Goal: Task Accomplishment & Management: Complete application form

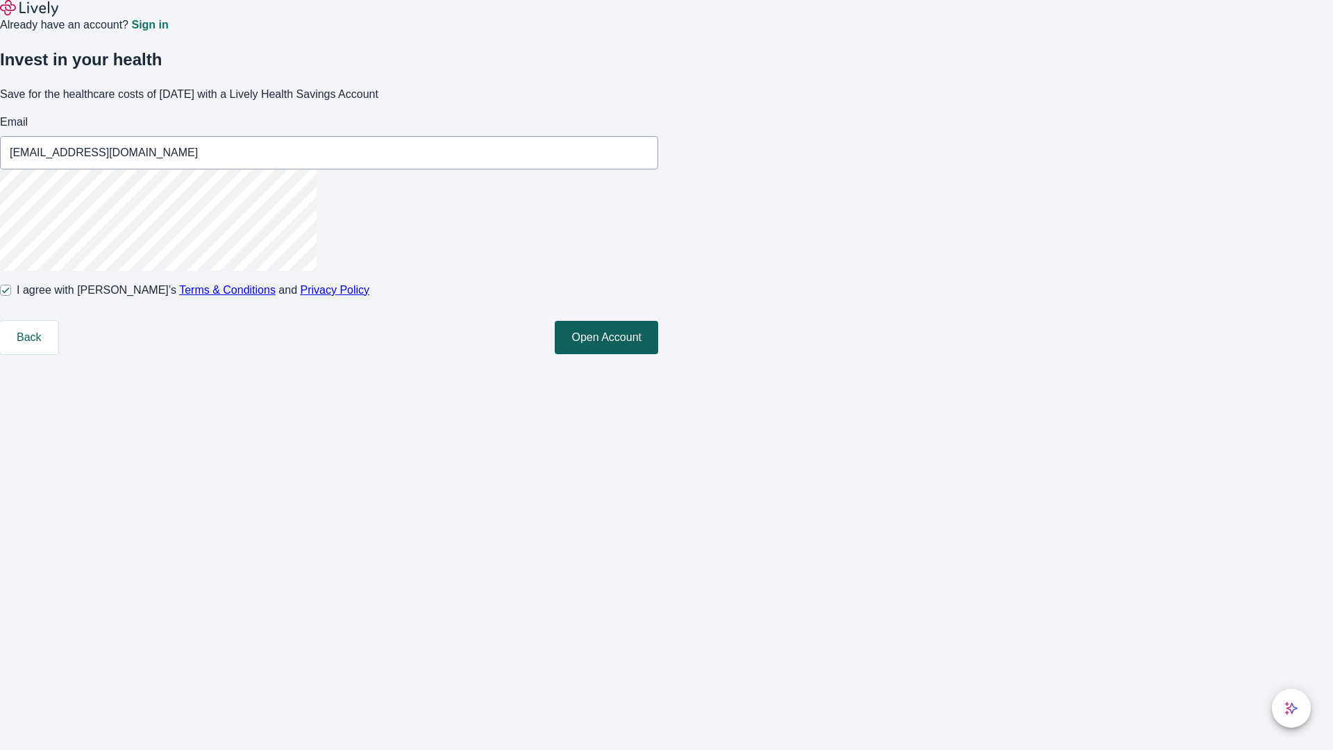
click at [658, 354] on button "Open Account" at bounding box center [606, 337] width 103 height 33
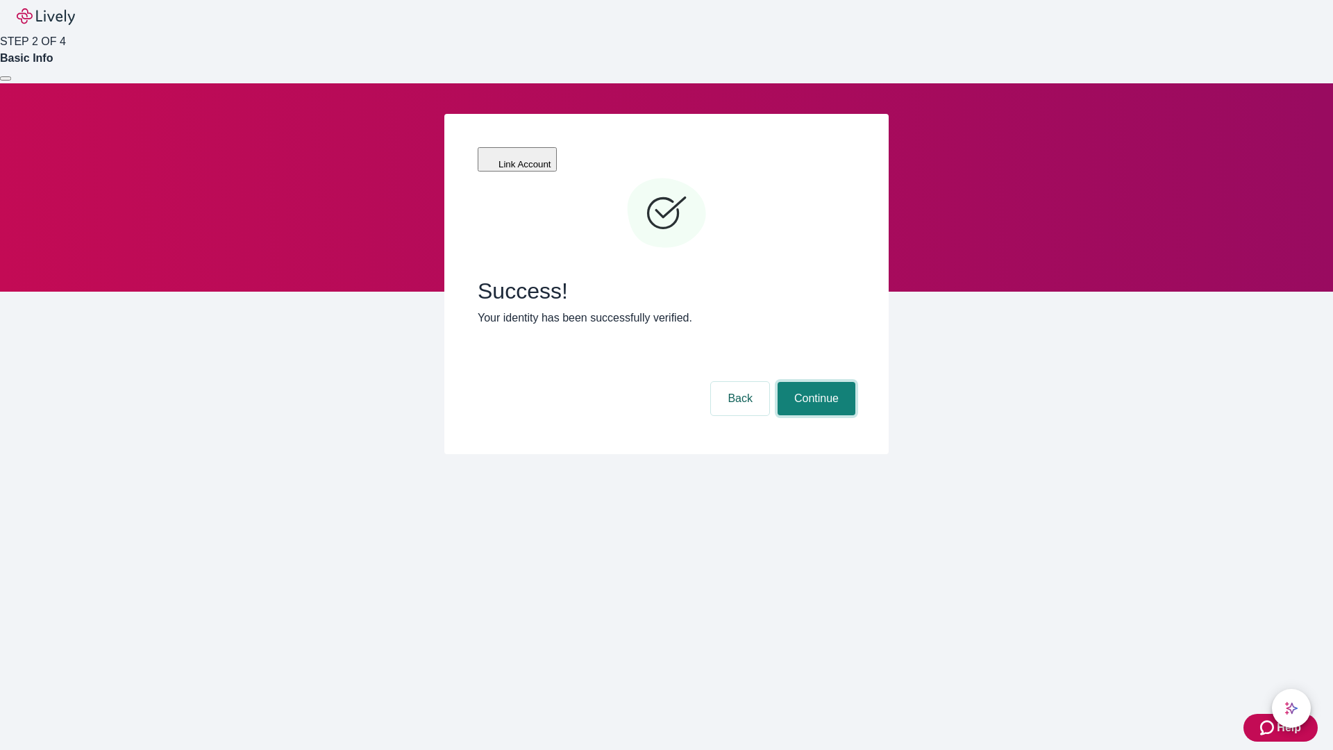
click at [814, 382] on button "Continue" at bounding box center [817, 398] width 78 height 33
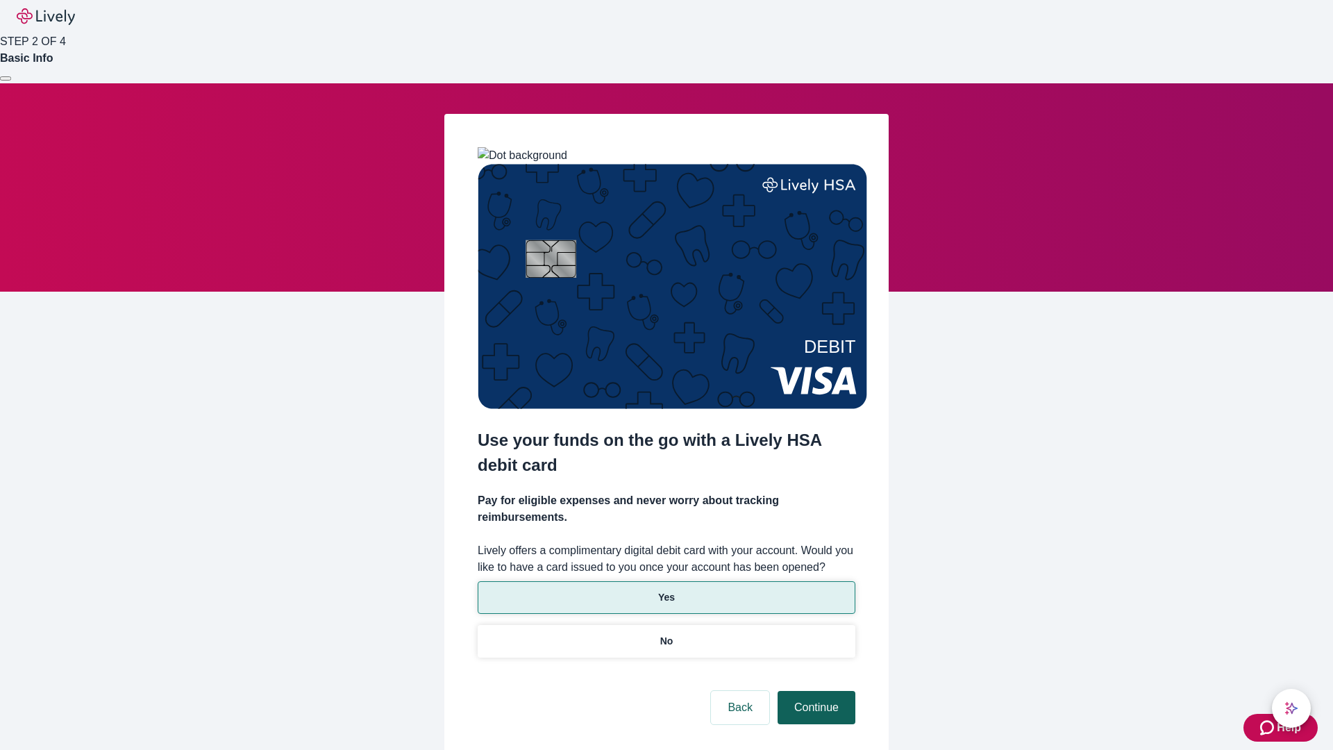
click at [666, 590] on p "Yes" at bounding box center [666, 597] width 17 height 15
click at [814, 691] on button "Continue" at bounding box center [817, 707] width 78 height 33
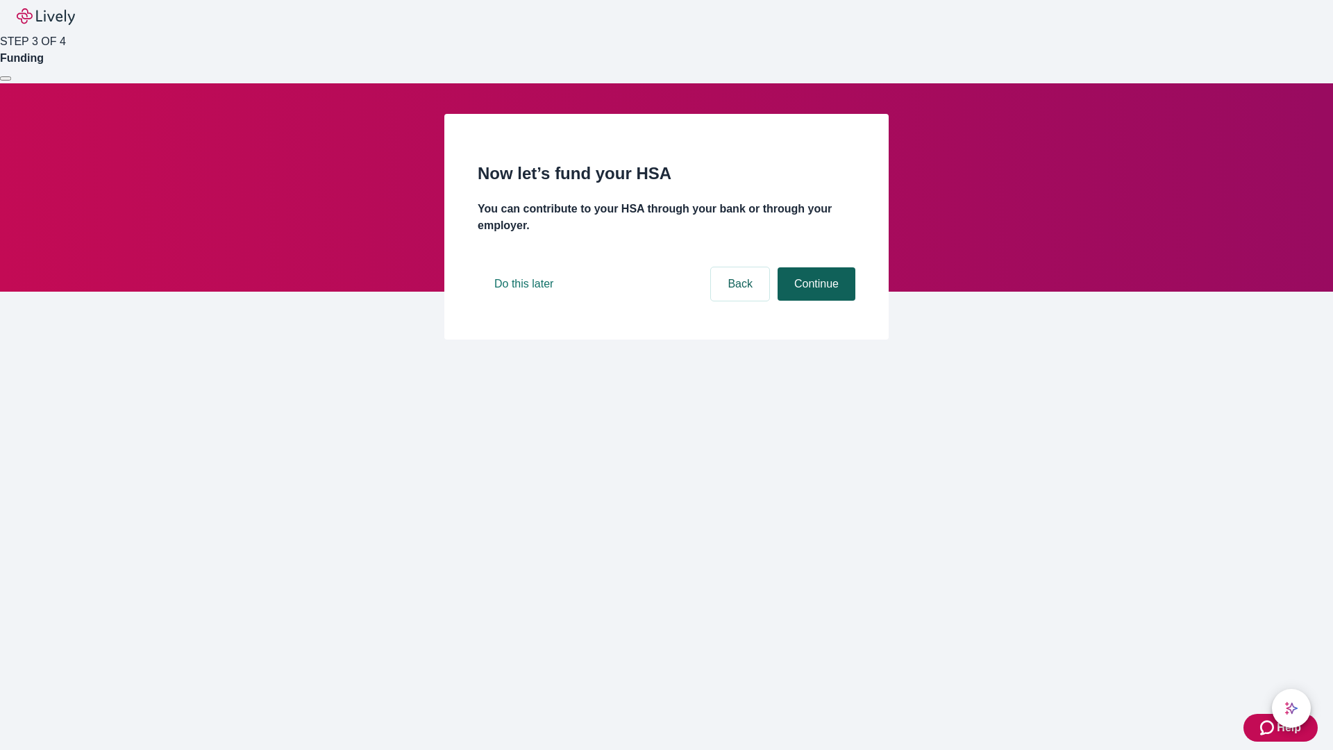
click at [814, 301] on button "Continue" at bounding box center [817, 283] width 78 height 33
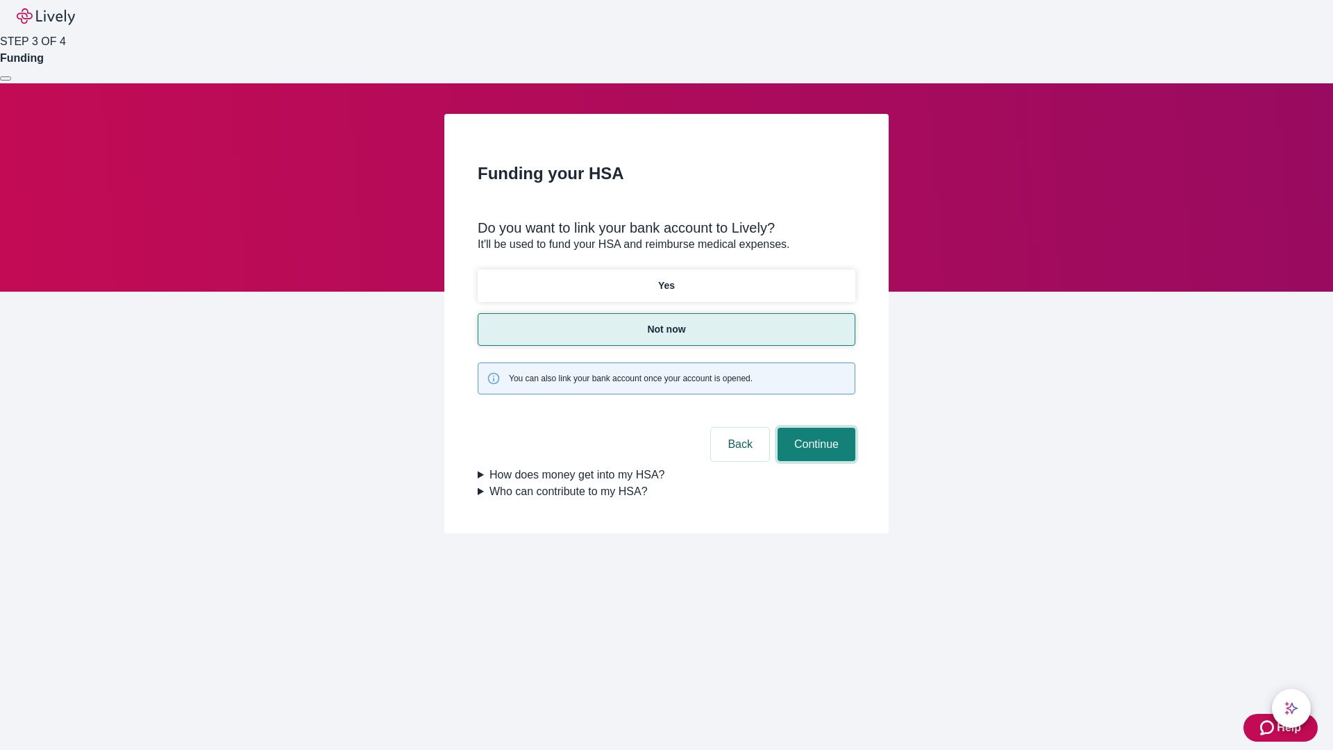
click at [814, 428] on button "Continue" at bounding box center [817, 444] width 78 height 33
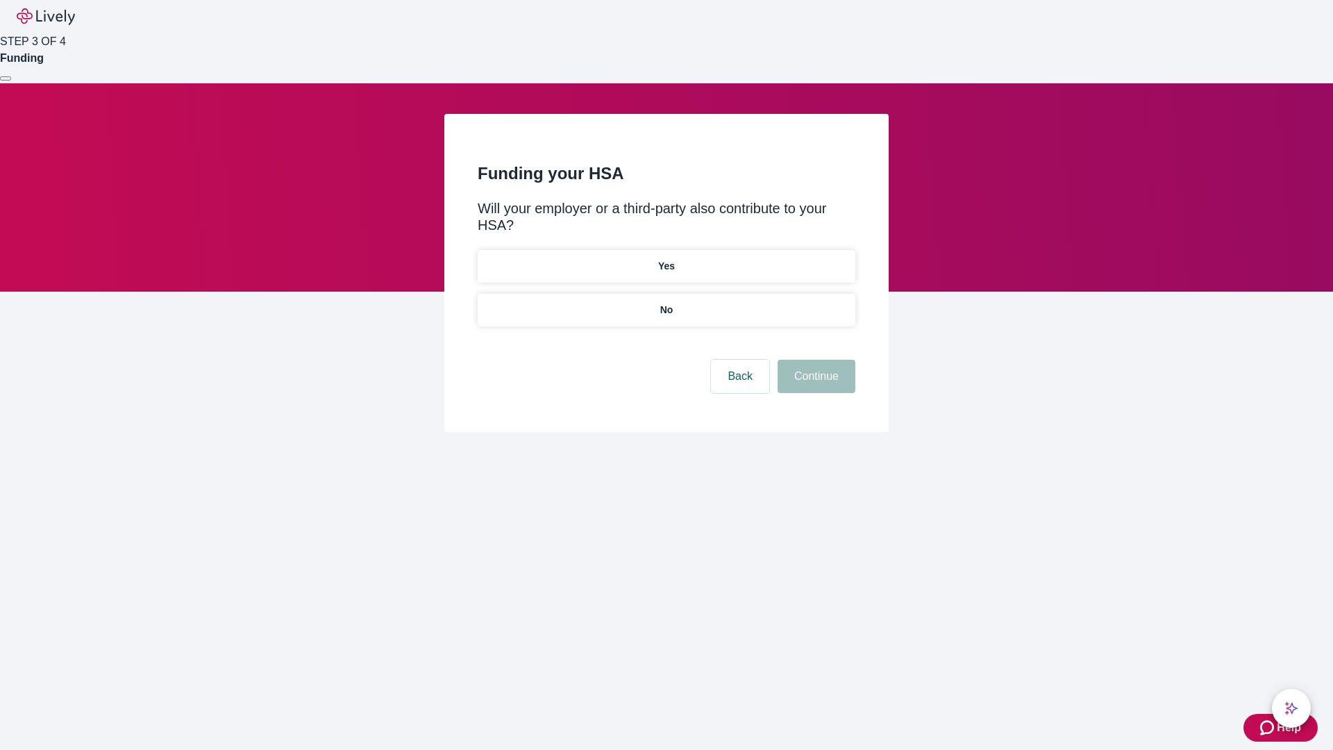
click at [666, 303] on p "No" at bounding box center [666, 310] width 13 height 15
click at [814, 360] on button "Continue" at bounding box center [817, 376] width 78 height 33
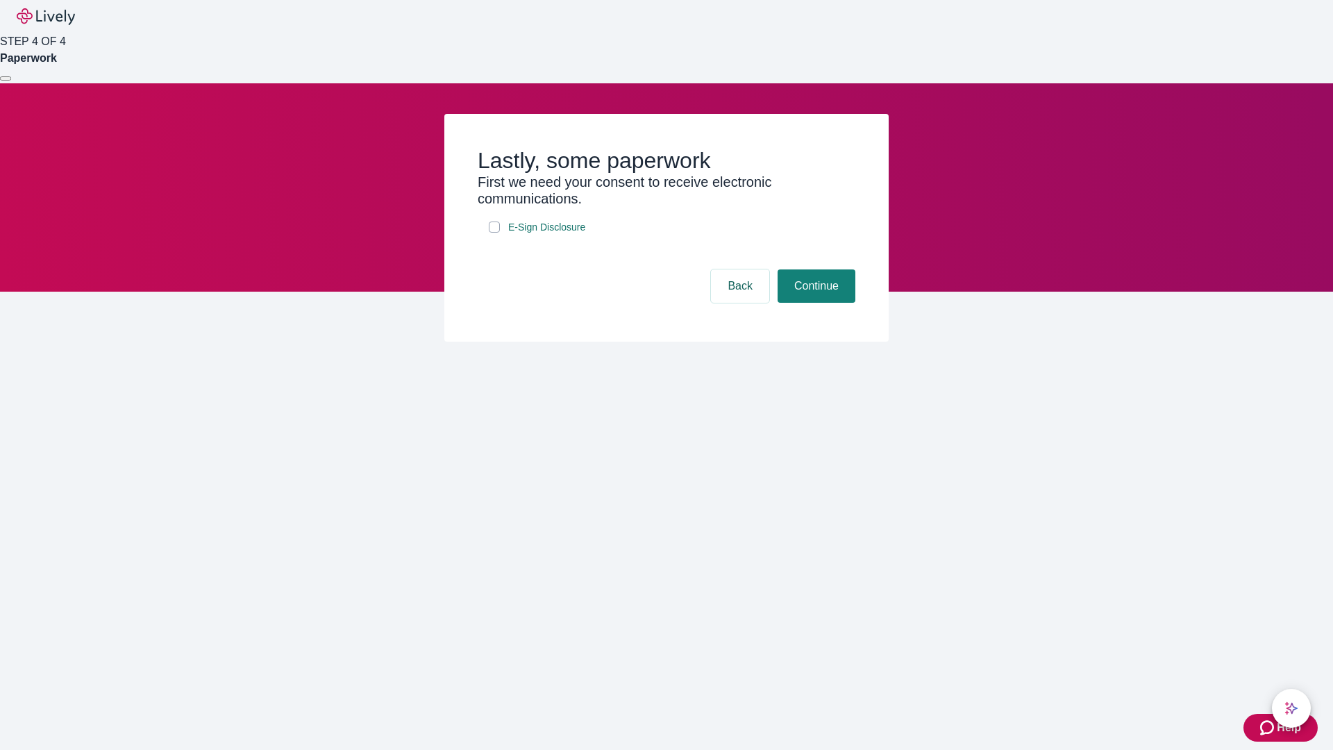
click at [494, 233] on input "E-Sign Disclosure" at bounding box center [494, 226] width 11 height 11
checkbox input "true"
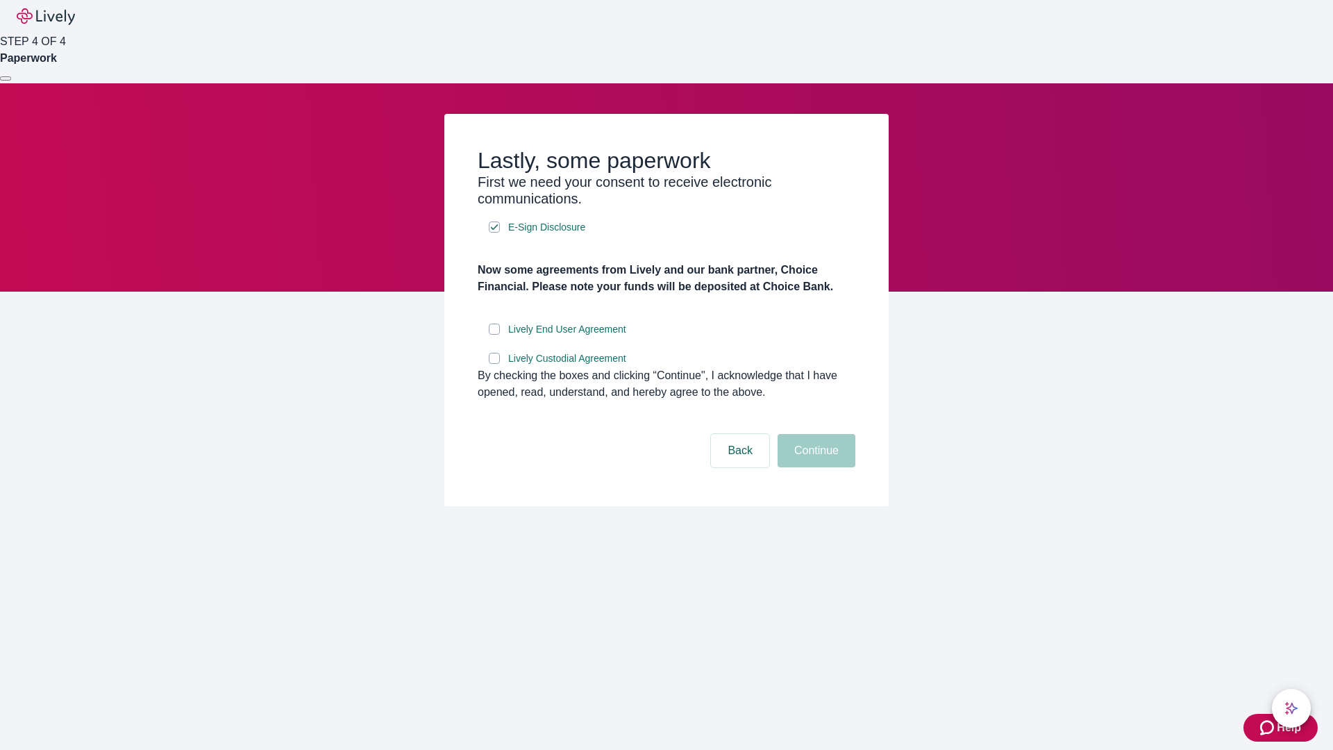
click at [494, 335] on input "Lively End User Agreement" at bounding box center [494, 329] width 11 height 11
checkbox input "true"
click at [494, 364] on input "Lively Custodial Agreement" at bounding box center [494, 358] width 11 height 11
checkbox input "true"
click at [814, 467] on button "Continue" at bounding box center [817, 450] width 78 height 33
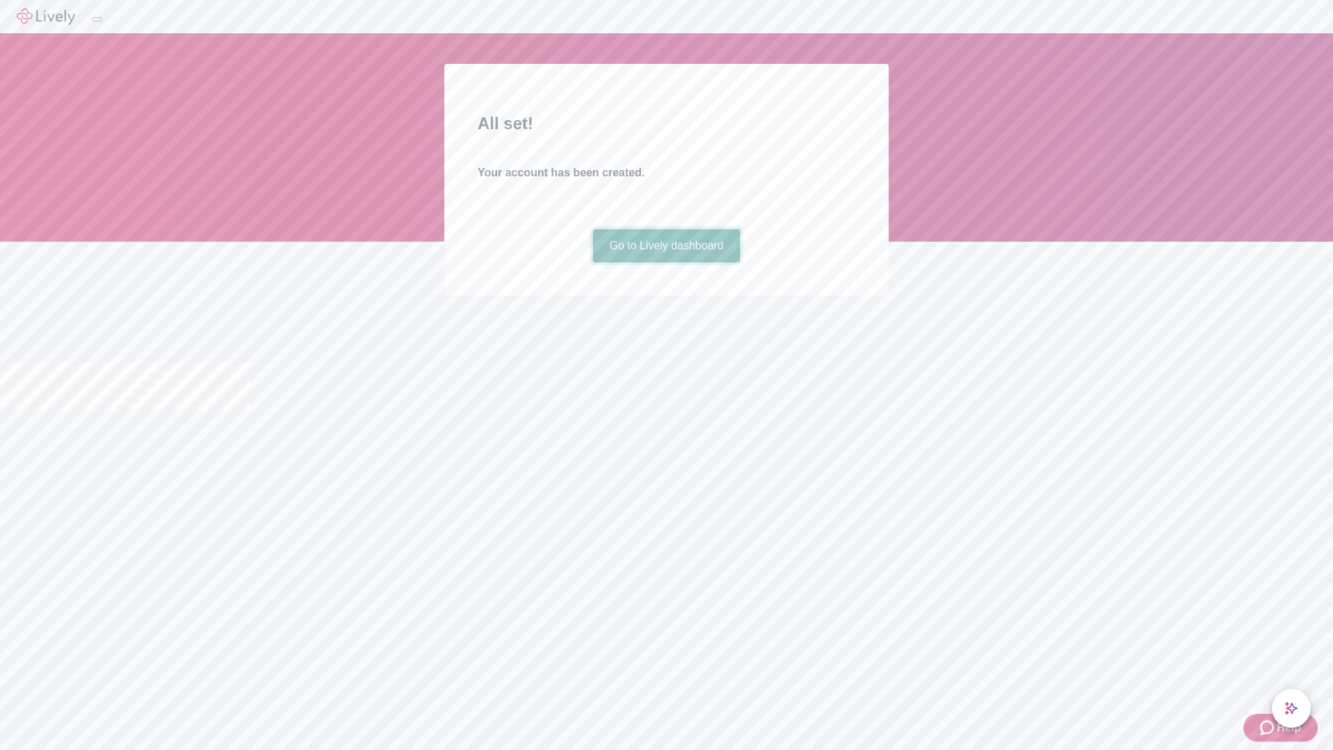
click at [666, 262] on link "Go to Lively dashboard" at bounding box center [667, 245] width 148 height 33
